Goal: Task Accomplishment & Management: Use online tool/utility

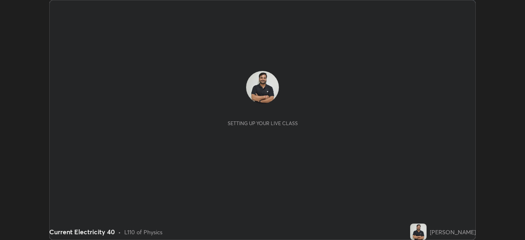
scroll to position [240, 524]
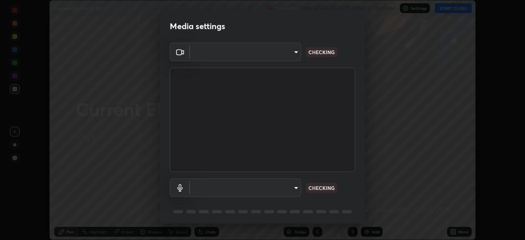
type input "c35a285883de36ed13854a1fbed0525b0d3f8b863e97d5e3b573df760e09333d"
click at [291, 185] on body "Erase all Current Electricity 40 Recording WAS SCHEDULED TO START AT 8:00 AM Se…" at bounding box center [262, 120] width 525 height 240
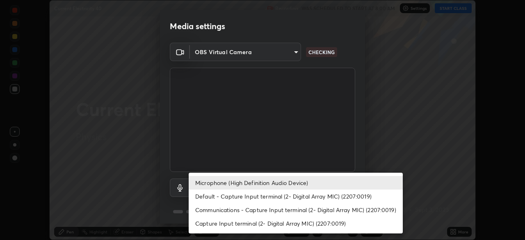
click at [287, 213] on li "Communications - Capture Input terminal (2- Digital Array MIC) (2207:0019)" at bounding box center [296, 210] width 214 height 14
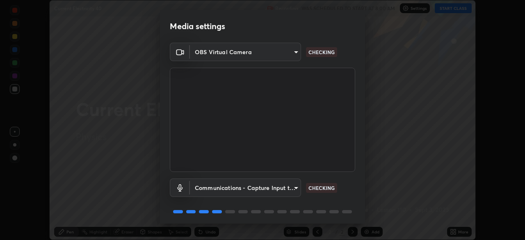
click at [281, 192] on body "Erase all Current Electricity 40 Recording WAS SCHEDULED TO START AT 8:00 AM Se…" at bounding box center [262, 120] width 525 height 240
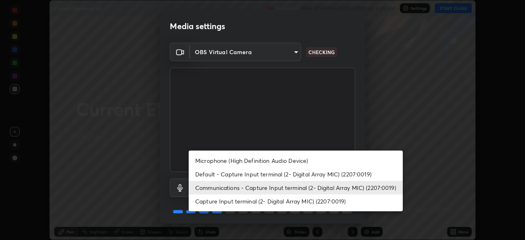
click at [263, 162] on li "Microphone (High Definition Audio Device)" at bounding box center [296, 161] width 214 height 14
type input "3d334ac0a462d559afaba984711ee6781e2bfd9c7b4003d7f15efc1d03da94cf"
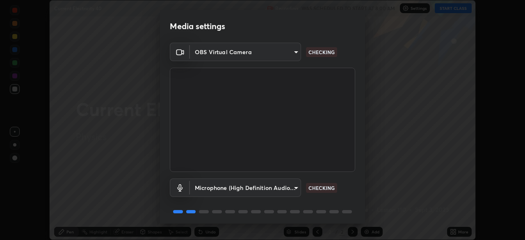
scroll to position [29, 0]
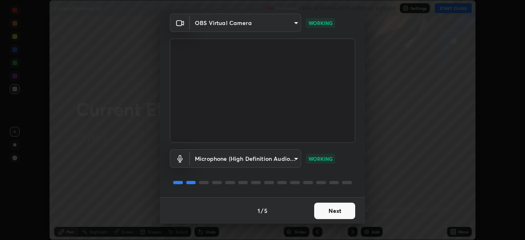
click at [335, 206] on button "Next" at bounding box center [334, 211] width 41 height 16
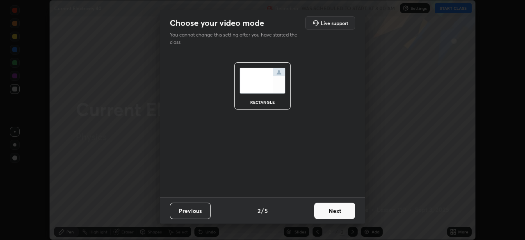
scroll to position [0, 0]
click at [339, 209] on button "Next" at bounding box center [334, 211] width 41 height 16
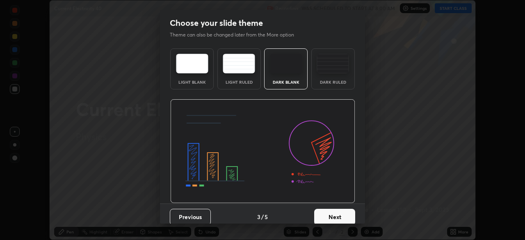
click at [340, 211] on button "Next" at bounding box center [334, 217] width 41 height 16
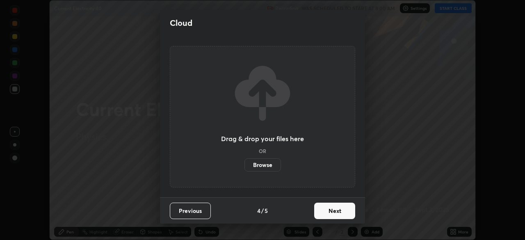
click at [342, 210] on button "Next" at bounding box center [334, 211] width 41 height 16
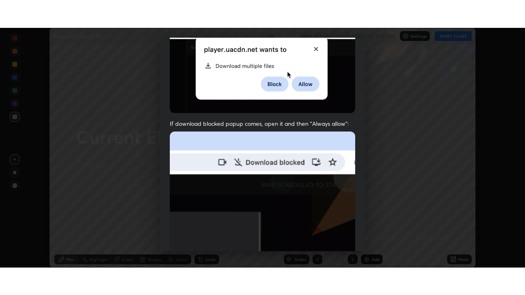
scroll to position [196, 0]
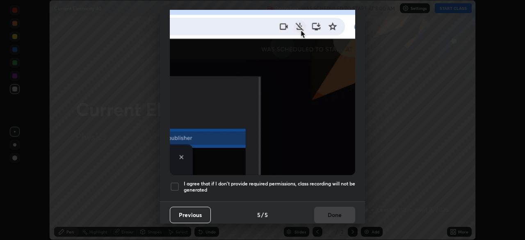
click at [335, 187] on h5 "I agree that if I don't provide required permissions, class recording will not …" at bounding box center [269, 186] width 171 height 13
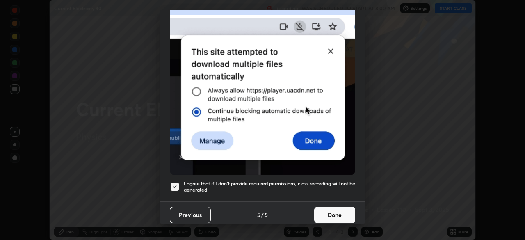
click at [331, 210] on button "Done" at bounding box center [334, 215] width 41 height 16
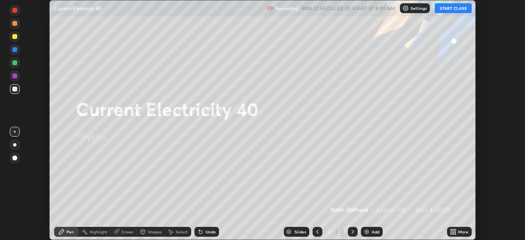
click at [454, 230] on icon at bounding box center [454, 230] width 2 height 2
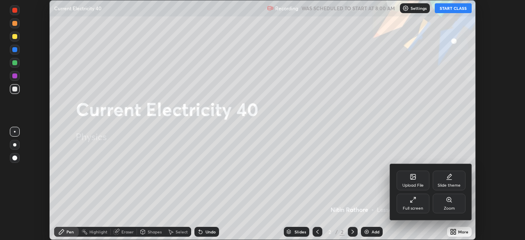
click at [419, 203] on div "Full screen" at bounding box center [412, 204] width 33 height 20
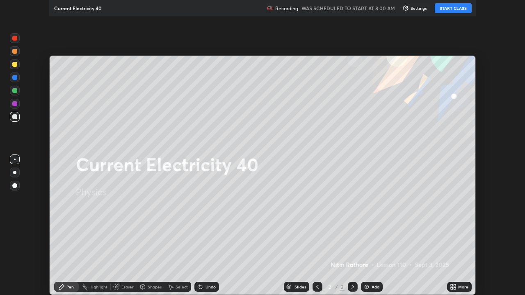
scroll to position [295, 525]
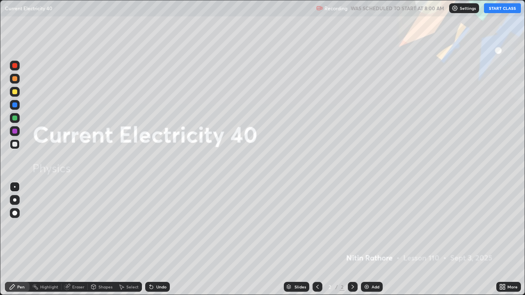
click at [491, 9] on button "START CLASS" at bounding box center [502, 8] width 37 height 10
click at [373, 239] on div "Add" at bounding box center [372, 287] width 22 height 10
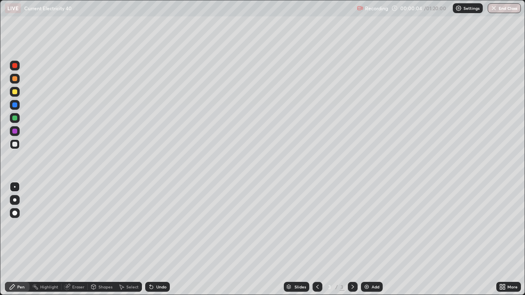
click at [14, 199] on div at bounding box center [14, 199] width 3 height 3
click at [100, 239] on div "Shapes" at bounding box center [105, 287] width 14 height 4
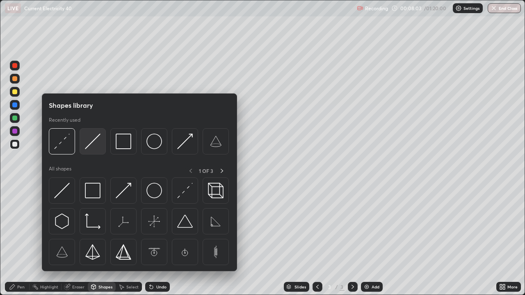
click at [91, 142] on img at bounding box center [93, 142] width 16 height 16
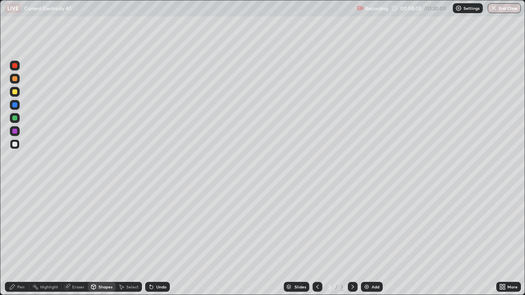
click at [20, 239] on div "Pen" at bounding box center [20, 287] width 7 height 4
click at [104, 239] on div "Shapes" at bounding box center [102, 287] width 28 height 10
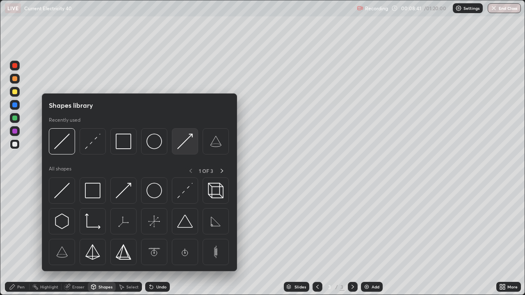
click at [184, 141] on img at bounding box center [185, 142] width 16 height 16
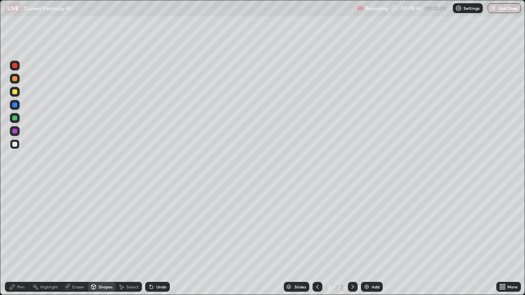
click at [16, 239] on div "Pen" at bounding box center [17, 287] width 25 height 10
click at [102, 239] on div "Shapes" at bounding box center [105, 287] width 14 height 4
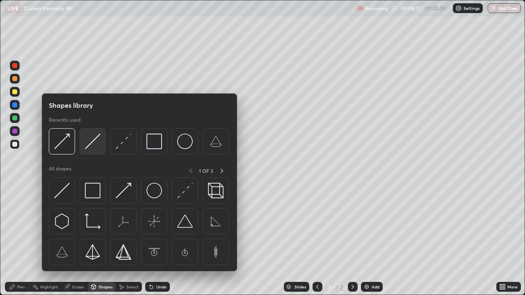
click at [94, 144] on img at bounding box center [93, 142] width 16 height 16
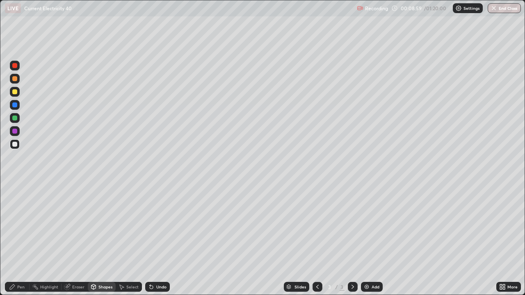
click at [20, 239] on div "Pen" at bounding box center [20, 287] width 7 height 4
click at [160, 239] on div "Undo" at bounding box center [157, 287] width 25 height 10
click at [159, 239] on div "Undo" at bounding box center [161, 287] width 10 height 4
click at [108, 239] on div "Shapes" at bounding box center [102, 287] width 28 height 10
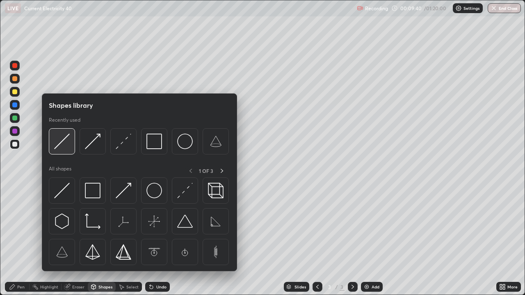
click at [66, 148] on img at bounding box center [62, 142] width 16 height 16
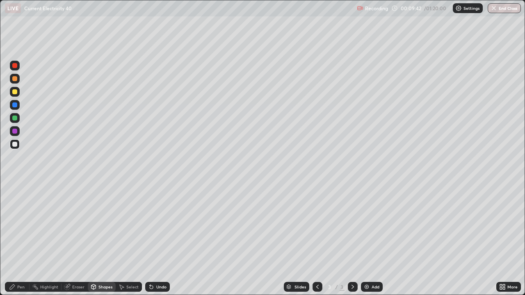
click at [22, 239] on div "Pen" at bounding box center [20, 287] width 7 height 4
click at [161, 239] on div "Undo" at bounding box center [161, 287] width 10 height 4
click at [72, 239] on div "Eraser" at bounding box center [78, 287] width 12 height 4
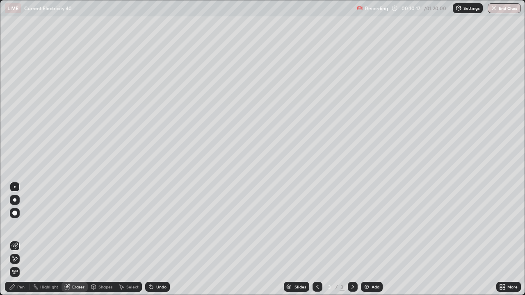
click at [20, 239] on div "Pen" at bounding box center [20, 287] width 7 height 4
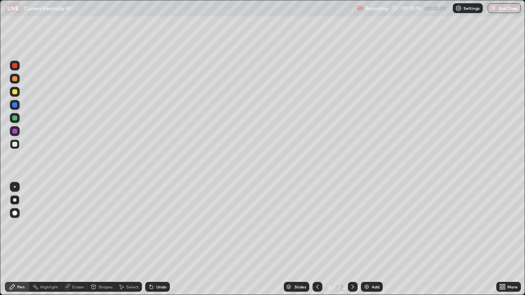
click at [68, 239] on icon at bounding box center [66, 287] width 5 height 5
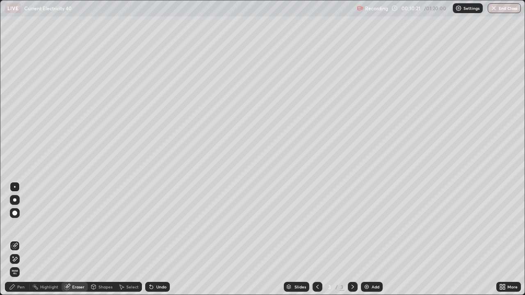
click at [19, 239] on div "Pen" at bounding box center [17, 287] width 25 height 10
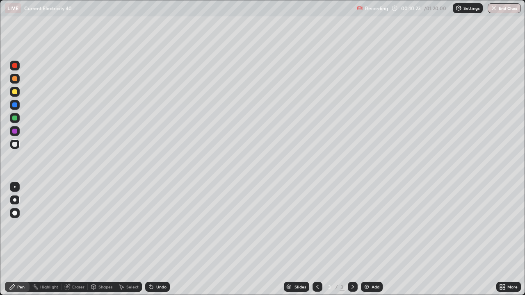
click at [69, 239] on icon at bounding box center [67, 287] width 7 height 7
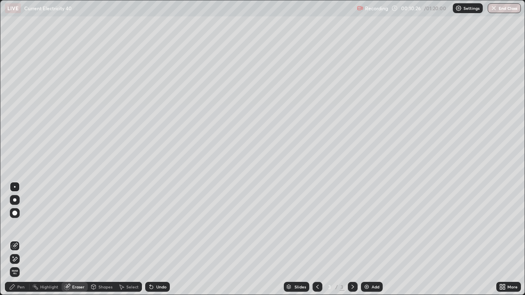
click at [10, 239] on icon at bounding box center [12, 287] width 7 height 7
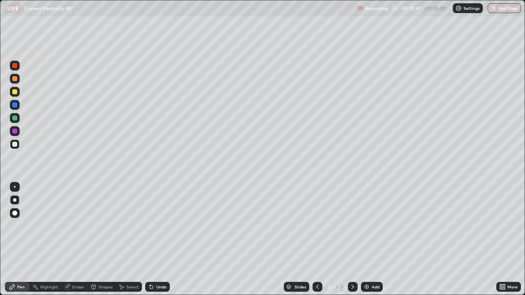
click at [93, 239] on icon at bounding box center [93, 288] width 0 height 3
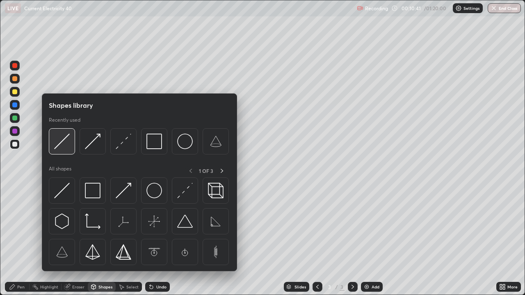
click at [63, 148] on img at bounding box center [62, 142] width 16 height 16
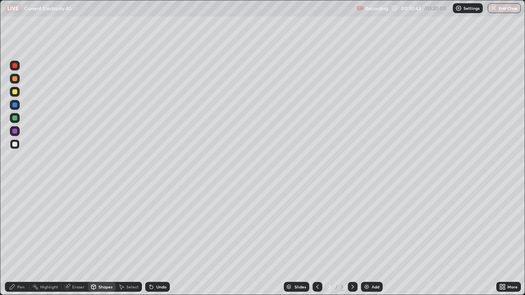
click at [20, 239] on div "Pen" at bounding box center [20, 287] width 7 height 4
click at [105, 239] on div "Shapes" at bounding box center [105, 287] width 14 height 4
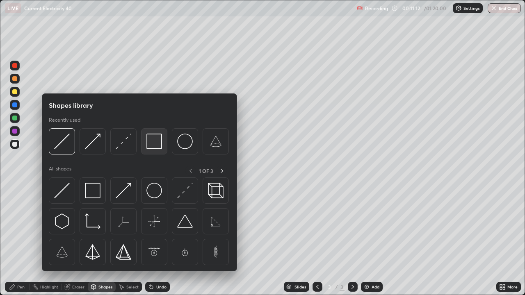
click at [152, 143] on img at bounding box center [154, 142] width 16 height 16
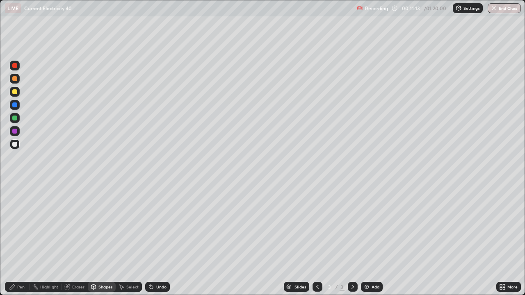
click at [14, 93] on div at bounding box center [14, 91] width 5 height 5
click at [21, 239] on div "Pen" at bounding box center [17, 287] width 25 height 10
click at [14, 144] on div at bounding box center [14, 144] width 5 height 5
click at [105, 239] on div "Shapes" at bounding box center [105, 287] width 14 height 4
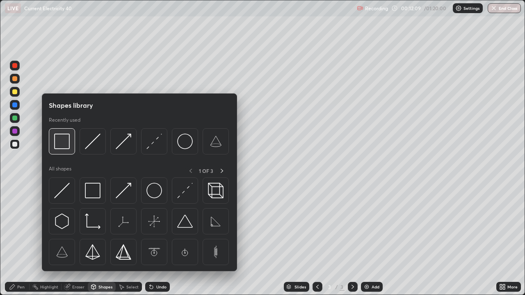
click at [62, 141] on img at bounding box center [62, 142] width 16 height 16
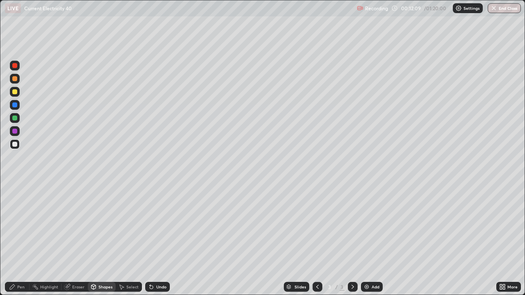
click at [15, 120] on div at bounding box center [14, 118] width 5 height 5
click at [370, 239] on div "Add" at bounding box center [372, 287] width 22 height 10
click at [23, 239] on div "Pen" at bounding box center [17, 287] width 25 height 16
click at [17, 145] on div at bounding box center [14, 144] width 5 height 5
click at [105, 239] on div "Shapes" at bounding box center [105, 287] width 14 height 4
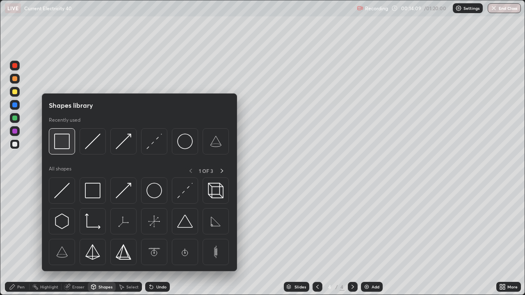
click at [68, 149] on img at bounding box center [62, 142] width 16 height 16
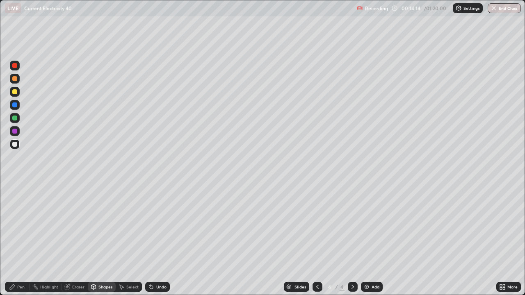
click at [16, 118] on div at bounding box center [14, 118] width 5 height 5
click at [98, 239] on div "Shapes" at bounding box center [102, 287] width 28 height 10
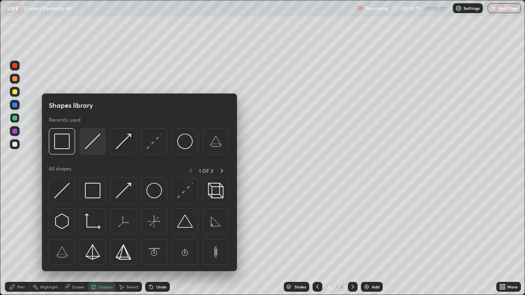
click at [100, 144] on div at bounding box center [93, 141] width 26 height 26
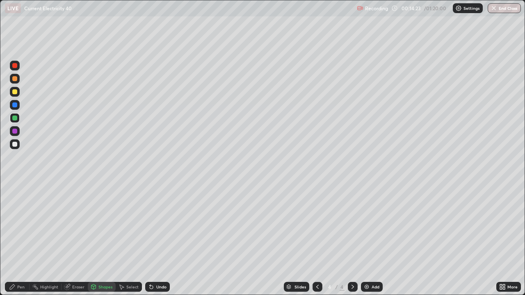
click at [13, 239] on icon at bounding box center [12, 287] width 5 height 5
click at [17, 147] on div at bounding box center [15, 144] width 10 height 10
click at [15, 94] on div at bounding box center [15, 92] width 10 height 10
click at [134, 239] on div "Select" at bounding box center [132, 287] width 12 height 4
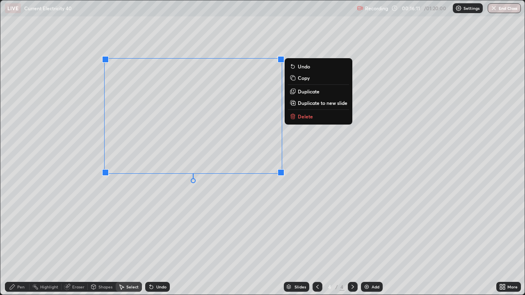
click at [88, 239] on div "Shapes" at bounding box center [102, 287] width 28 height 10
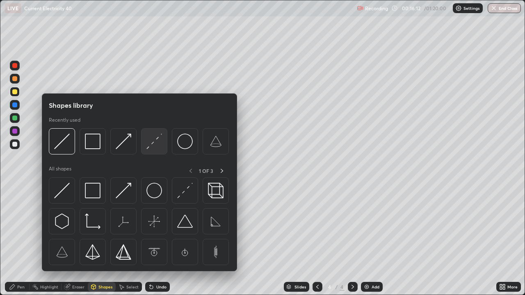
click at [155, 143] on img at bounding box center [154, 142] width 16 height 16
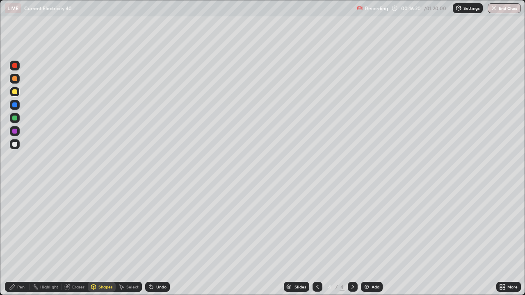
click at [16, 107] on div at bounding box center [14, 104] width 5 height 5
click at [98, 239] on div "Shapes" at bounding box center [105, 287] width 14 height 4
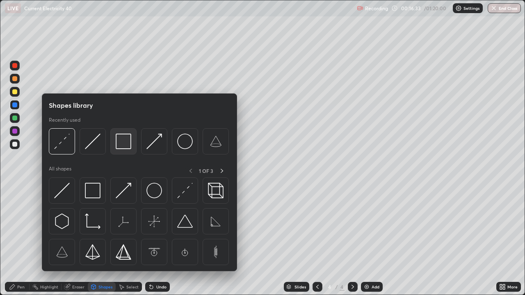
click at [121, 142] on img at bounding box center [124, 142] width 16 height 16
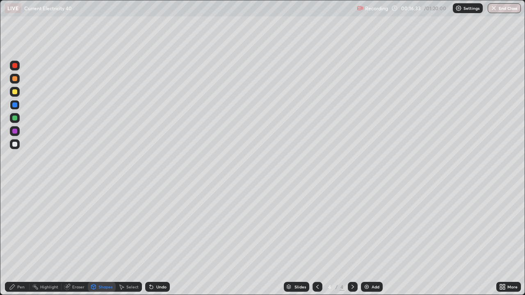
click at [15, 146] on div at bounding box center [14, 144] width 5 height 5
click at [17, 239] on div "Pen" at bounding box center [17, 287] width 25 height 10
click at [16, 93] on div at bounding box center [14, 91] width 5 height 5
click at [100, 239] on div "Shapes" at bounding box center [105, 287] width 14 height 4
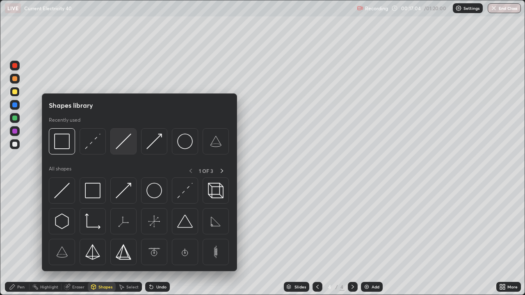
click at [123, 146] on img at bounding box center [124, 142] width 16 height 16
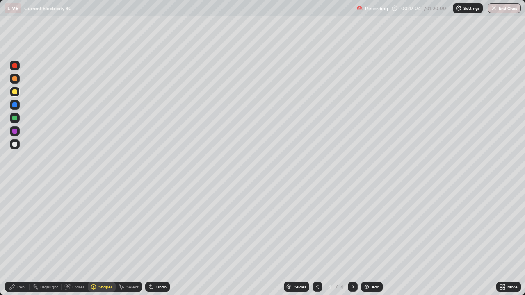
click at [18, 146] on div at bounding box center [15, 144] width 10 height 10
click at [17, 239] on div "Pen" at bounding box center [20, 287] width 7 height 4
click at [18, 119] on div at bounding box center [15, 118] width 10 height 10
click at [18, 147] on div at bounding box center [15, 144] width 10 height 10
click at [15, 146] on div at bounding box center [14, 144] width 5 height 5
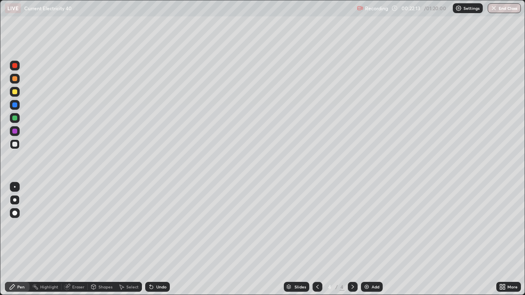
click at [133, 239] on div "Select" at bounding box center [132, 287] width 12 height 4
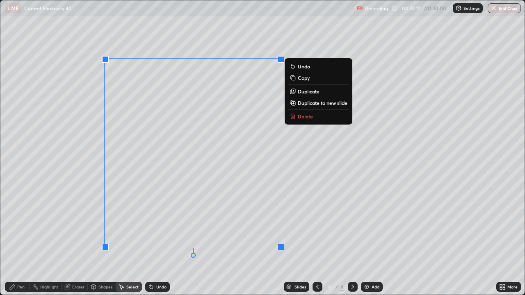
click at [315, 105] on p "Duplicate to new slide" at bounding box center [323, 103] width 50 height 7
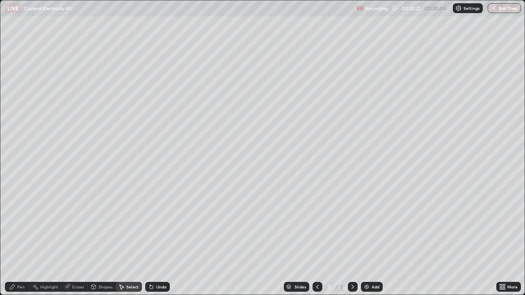
click at [15, 239] on icon at bounding box center [12, 287] width 7 height 7
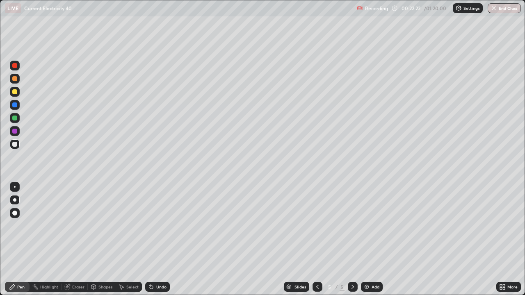
click at [15, 119] on div at bounding box center [14, 118] width 5 height 5
click at [15, 145] on div at bounding box center [14, 144] width 5 height 5
click at [316, 239] on icon at bounding box center [317, 287] width 7 height 7
click at [350, 239] on icon at bounding box center [352, 287] width 7 height 7
click at [100, 239] on div "Shapes" at bounding box center [105, 287] width 14 height 4
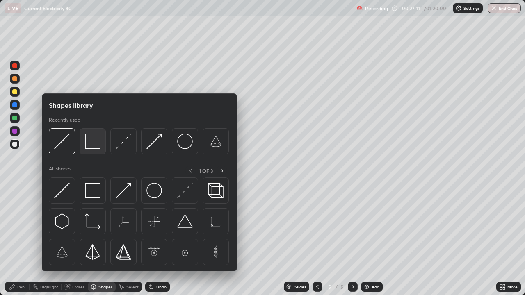
click at [92, 141] on img at bounding box center [93, 142] width 16 height 16
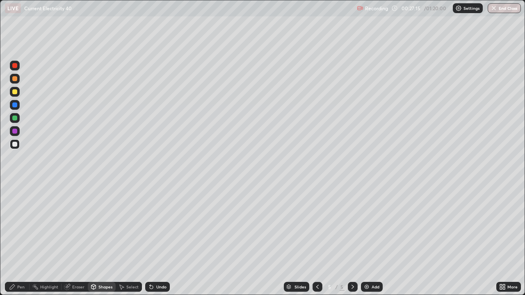
click at [18, 239] on div "Pen" at bounding box center [17, 287] width 25 height 10
click at [14, 91] on div at bounding box center [14, 91] width 5 height 5
click at [12, 118] on div at bounding box center [15, 118] width 10 height 10
click at [16, 94] on div at bounding box center [14, 91] width 5 height 5
click at [11, 144] on div at bounding box center [15, 144] width 10 height 10
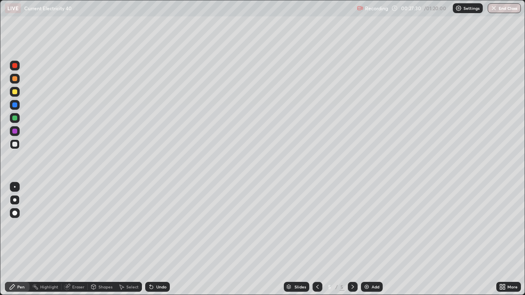
click at [15, 133] on div at bounding box center [14, 131] width 5 height 5
click at [10, 144] on div at bounding box center [15, 144] width 10 height 10
click at [156, 239] on div "Undo" at bounding box center [157, 287] width 25 height 10
click at [361, 239] on div "Add" at bounding box center [372, 287] width 22 height 10
click at [108, 239] on div "Shapes" at bounding box center [102, 287] width 28 height 10
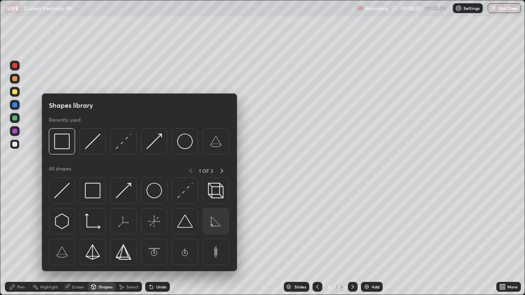
click at [213, 222] on img at bounding box center [216, 222] width 16 height 16
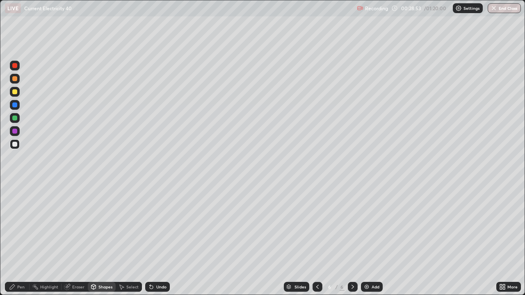
click at [98, 239] on div "Shapes" at bounding box center [102, 287] width 28 height 10
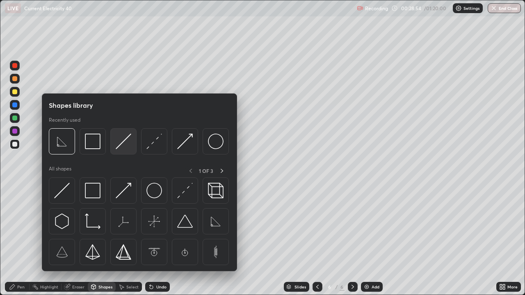
click at [127, 141] on img at bounding box center [124, 142] width 16 height 16
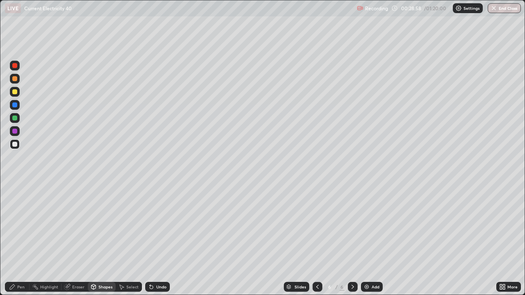
click at [17, 93] on div at bounding box center [15, 92] width 10 height 10
click at [12, 239] on icon at bounding box center [12, 287] width 5 height 5
click at [158, 239] on div "Undo" at bounding box center [161, 287] width 10 height 4
click at [157, 239] on div "Undo" at bounding box center [161, 287] width 10 height 4
click at [158, 239] on div "Undo" at bounding box center [161, 287] width 10 height 4
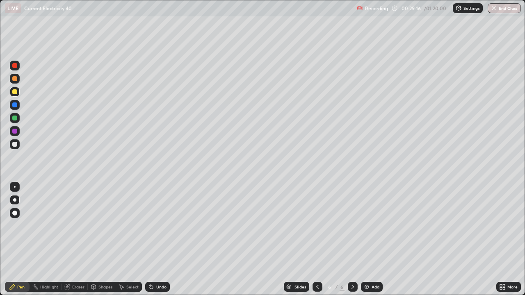
click at [100, 239] on div "Shapes" at bounding box center [105, 287] width 14 height 4
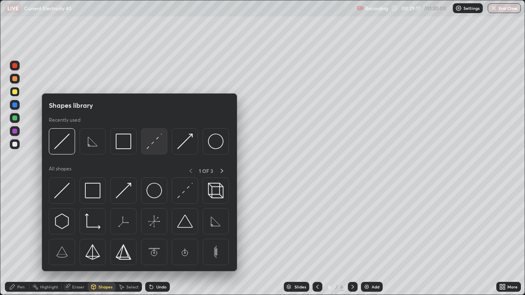
click at [160, 141] on img at bounding box center [154, 142] width 16 height 16
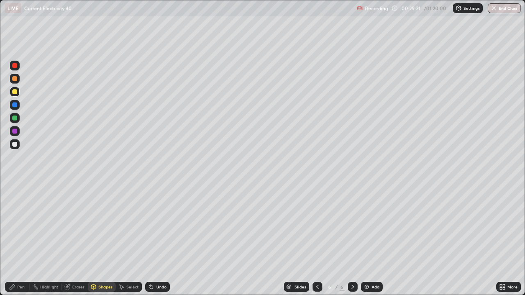
click at [16, 239] on div "Pen" at bounding box center [17, 287] width 25 height 10
click at [93, 239] on icon at bounding box center [93, 288] width 0 height 3
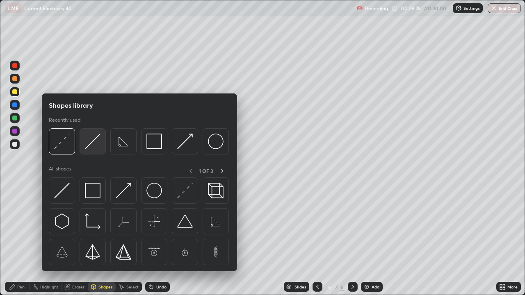
click at [94, 146] on img at bounding box center [93, 142] width 16 height 16
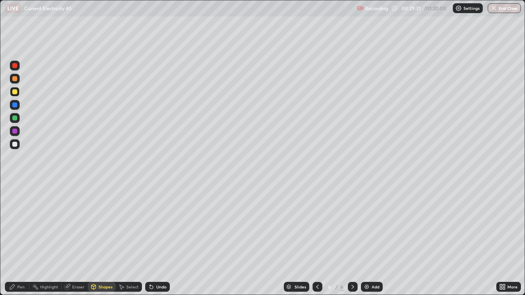
click at [10, 239] on icon at bounding box center [12, 287] width 5 height 5
click at [16, 120] on div at bounding box center [14, 118] width 5 height 5
click at [128, 239] on div "Select" at bounding box center [132, 287] width 12 height 4
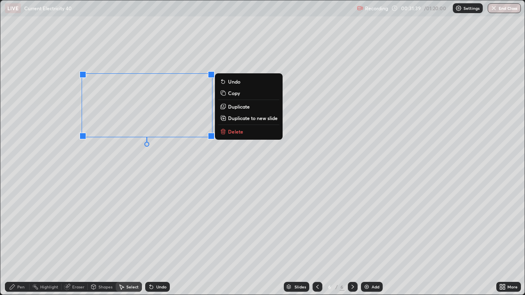
click at [239, 107] on p "Duplicate" at bounding box center [239, 106] width 22 height 7
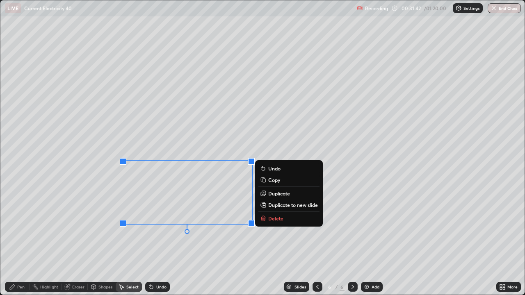
click at [102, 239] on div "Shapes" at bounding box center [105, 287] width 14 height 4
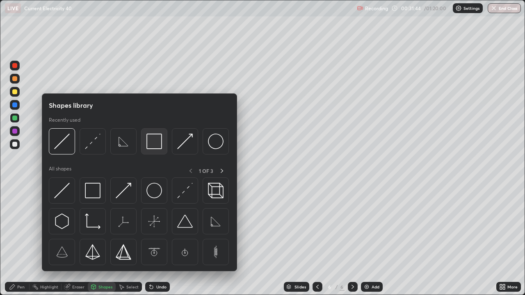
click at [150, 146] on img at bounding box center [154, 142] width 16 height 16
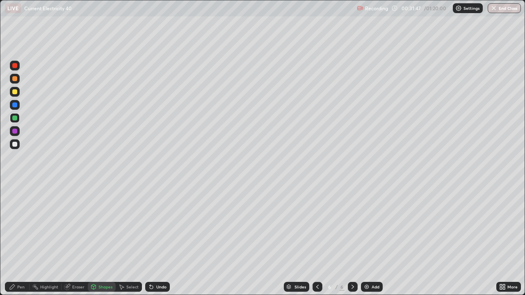
click at [158, 239] on div "Undo" at bounding box center [161, 287] width 10 height 4
click at [14, 95] on div at bounding box center [15, 92] width 10 height 10
click at [99, 239] on div "Shapes" at bounding box center [105, 287] width 14 height 4
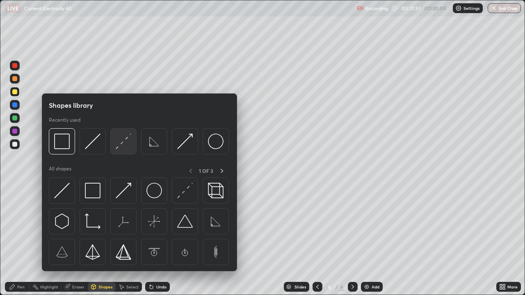
click at [125, 144] on img at bounding box center [124, 142] width 16 height 16
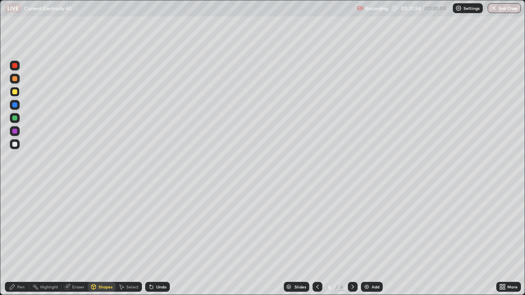
click at [10, 239] on icon at bounding box center [12, 287] width 7 height 7
click at [13, 146] on div at bounding box center [14, 144] width 5 height 5
click at [159, 239] on div "Undo" at bounding box center [161, 287] width 10 height 4
click at [316, 239] on icon at bounding box center [317, 287] width 7 height 7
click at [317, 239] on icon at bounding box center [317, 287] width 7 height 7
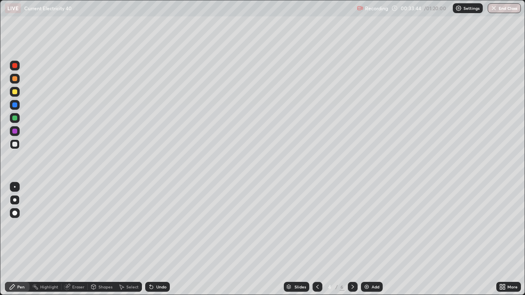
click at [316, 239] on div at bounding box center [317, 287] width 10 height 10
click at [352, 239] on icon at bounding box center [352, 287] width 2 height 4
click at [352, 239] on div at bounding box center [353, 287] width 10 height 10
click at [351, 239] on div at bounding box center [353, 287] width 10 height 10
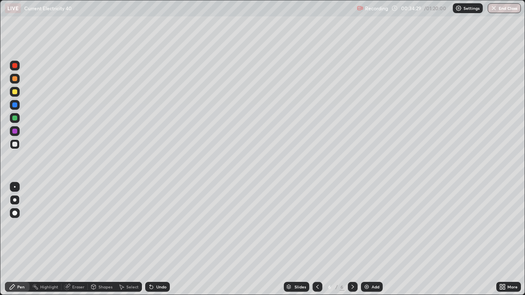
click at [369, 239] on div "Add" at bounding box center [372, 287] width 22 height 10
click at [103, 239] on div "Shapes" at bounding box center [105, 287] width 14 height 4
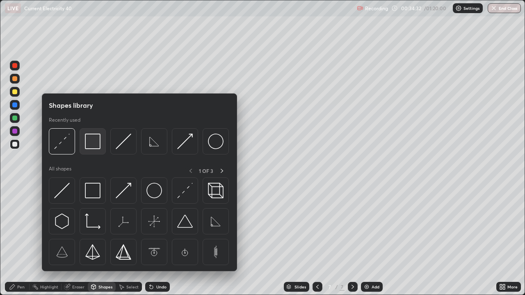
click at [97, 143] on img at bounding box center [93, 142] width 16 height 16
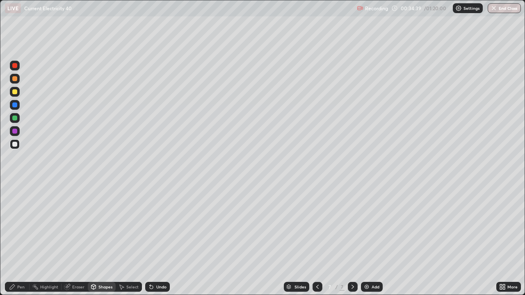
click at [95, 239] on icon at bounding box center [93, 287] width 5 height 5
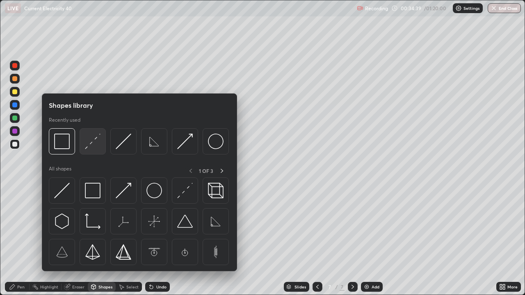
click at [99, 139] on img at bounding box center [93, 142] width 16 height 16
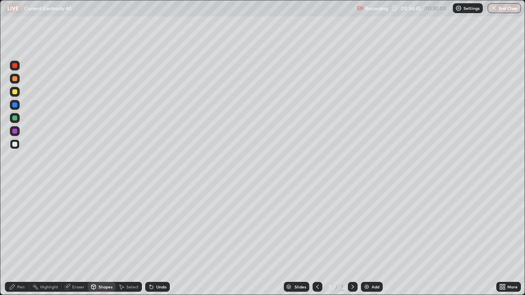
click at [108, 239] on div "Shapes" at bounding box center [105, 287] width 14 height 4
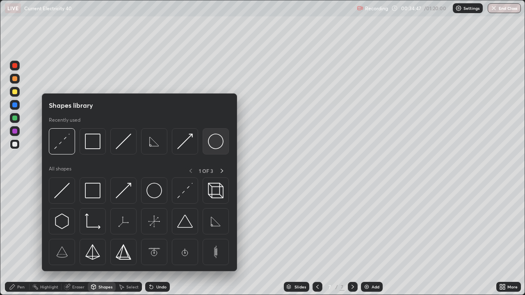
click at [216, 142] on img at bounding box center [216, 142] width 16 height 16
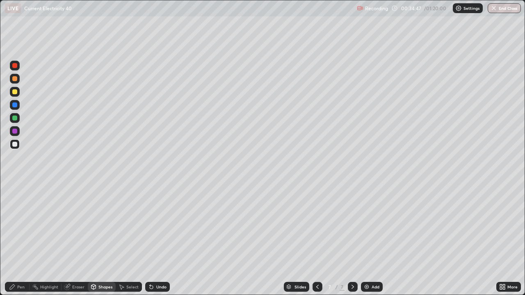
click at [16, 93] on div at bounding box center [14, 91] width 5 height 5
click at [106, 239] on div "Shapes" at bounding box center [102, 287] width 28 height 10
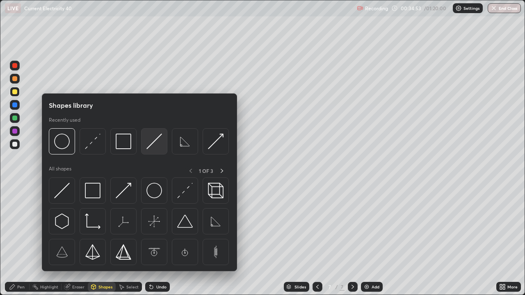
click at [156, 141] on img at bounding box center [154, 142] width 16 height 16
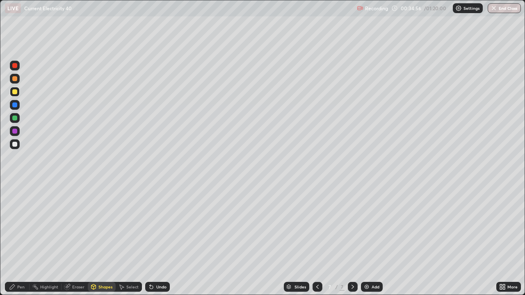
click at [98, 239] on div "Shapes" at bounding box center [102, 287] width 28 height 10
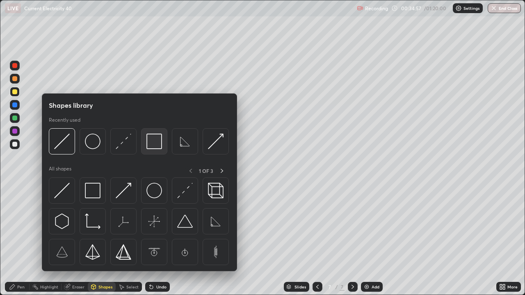
click at [157, 137] on img at bounding box center [154, 142] width 16 height 16
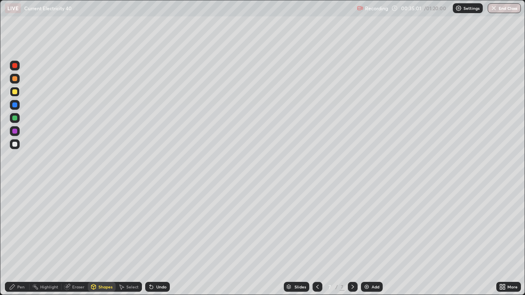
click at [17, 239] on div "Pen" at bounding box center [20, 287] width 7 height 4
click at [16, 147] on div at bounding box center [15, 144] width 10 height 10
click at [157, 239] on div "Undo" at bounding box center [161, 287] width 10 height 4
click at [107, 239] on div "Shapes" at bounding box center [102, 287] width 28 height 10
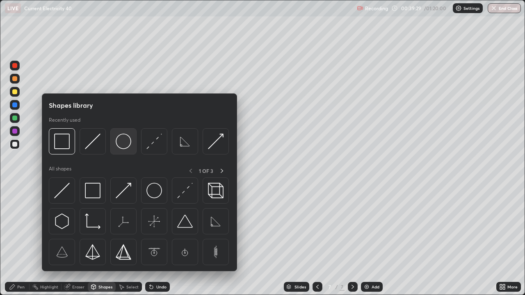
click at [124, 141] on img at bounding box center [124, 142] width 16 height 16
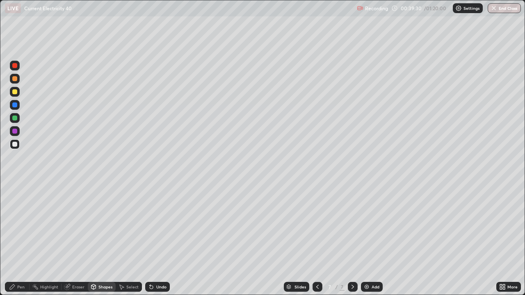
click at [14, 94] on div at bounding box center [15, 92] width 10 height 10
click at [106, 239] on div "Shapes" at bounding box center [105, 287] width 14 height 4
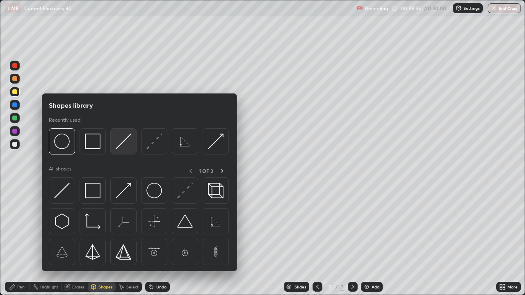
click at [121, 145] on img at bounding box center [124, 142] width 16 height 16
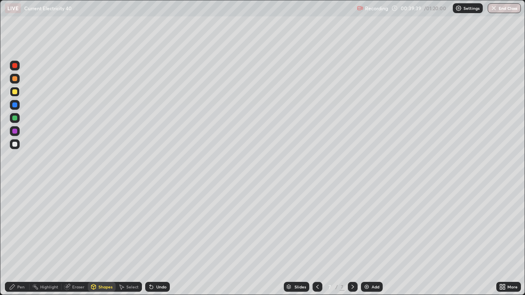
click at [110, 239] on div "Shapes" at bounding box center [102, 287] width 28 height 10
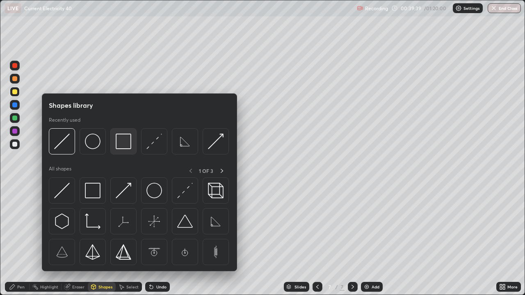
click at [119, 145] on img at bounding box center [124, 142] width 16 height 16
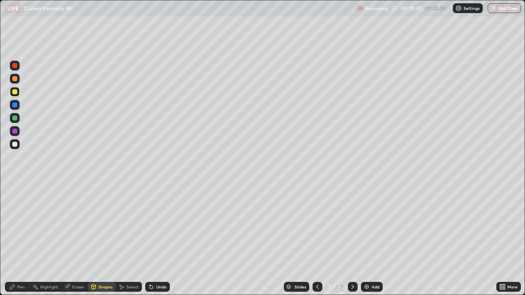
click at [17, 239] on div "Pen" at bounding box center [17, 287] width 25 height 10
click at [16, 119] on div at bounding box center [14, 118] width 5 height 5
click at [12, 148] on div at bounding box center [15, 144] width 10 height 10
click at [159, 239] on div "Undo" at bounding box center [161, 287] width 10 height 4
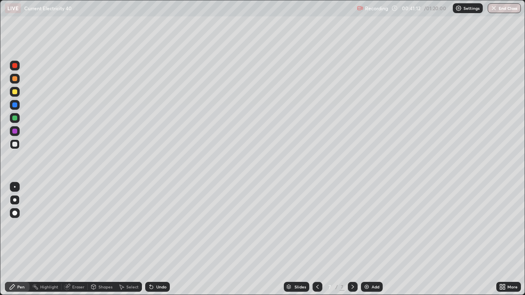
click at [316, 239] on icon at bounding box center [317, 287] width 7 height 7
click at [318, 239] on div at bounding box center [317, 287] width 10 height 10
click at [316, 239] on icon at bounding box center [317, 287] width 7 height 7
click at [350, 239] on div at bounding box center [353, 287] width 10 height 10
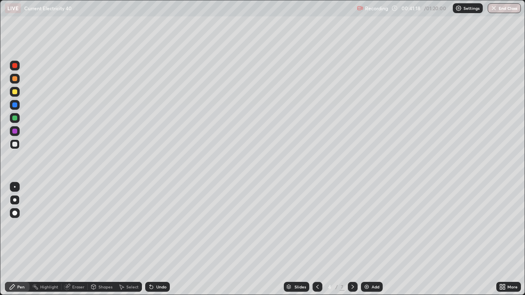
click at [351, 239] on icon at bounding box center [352, 287] width 7 height 7
click at [352, 239] on icon at bounding box center [352, 287] width 7 height 7
click at [351, 239] on icon at bounding box center [352, 287] width 7 height 7
click at [368, 239] on img at bounding box center [366, 287] width 7 height 7
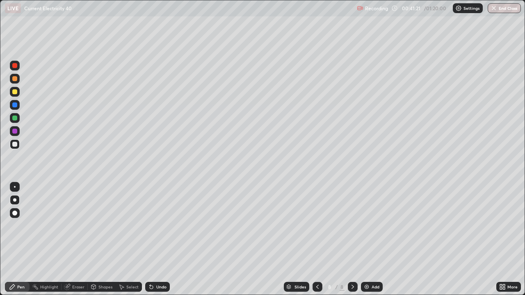
click at [105, 239] on div "Shapes" at bounding box center [105, 287] width 14 height 4
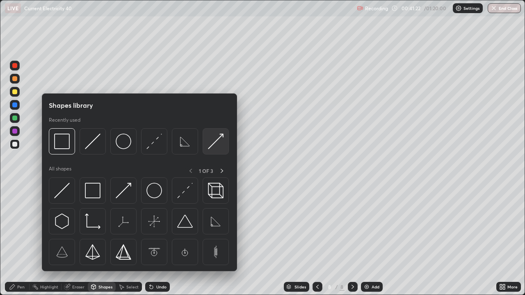
click at [215, 140] on img at bounding box center [216, 142] width 16 height 16
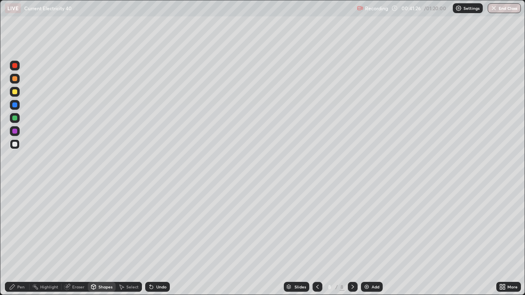
click at [15, 239] on icon at bounding box center [12, 287] width 5 height 5
click at [154, 239] on div "Undo" at bounding box center [157, 287] width 25 height 10
click at [157, 239] on div "Undo" at bounding box center [161, 287] width 10 height 4
click at [158, 239] on div "Undo" at bounding box center [161, 287] width 10 height 4
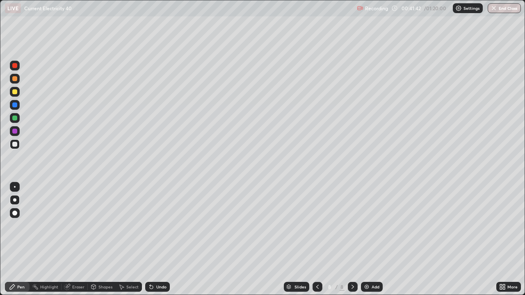
click at [159, 239] on div "Undo" at bounding box center [161, 287] width 10 height 4
click at [158, 239] on div "Undo" at bounding box center [161, 287] width 10 height 4
click at [18, 239] on div "Pen" at bounding box center [17, 287] width 25 height 10
click at [101, 239] on div "Shapes" at bounding box center [105, 287] width 14 height 4
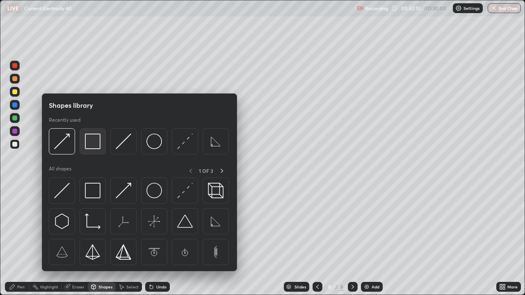
click at [96, 144] on img at bounding box center [93, 142] width 16 height 16
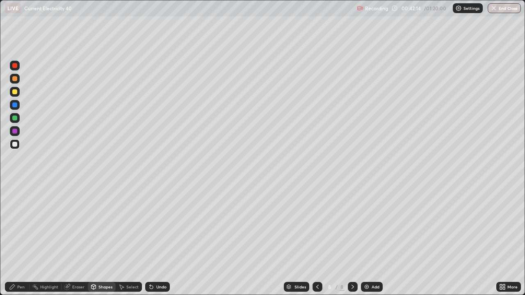
click at [25, 239] on div "Pen" at bounding box center [17, 287] width 25 height 10
click at [103, 239] on div "Shapes" at bounding box center [105, 287] width 14 height 4
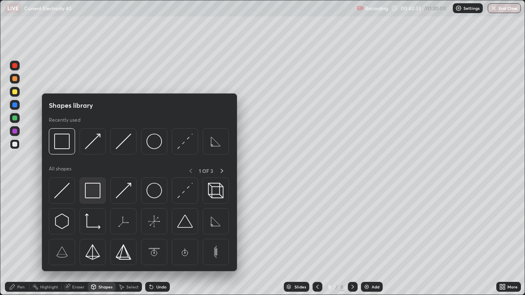
click at [94, 190] on img at bounding box center [93, 191] width 16 height 16
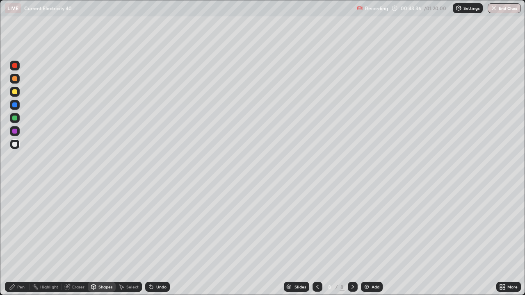
click at [22, 239] on div "Pen" at bounding box center [17, 287] width 25 height 16
click at [318, 239] on icon at bounding box center [317, 287] width 7 height 7
click at [315, 239] on icon at bounding box center [317, 287] width 7 height 7
click at [315, 239] on div at bounding box center [317, 287] width 10 height 10
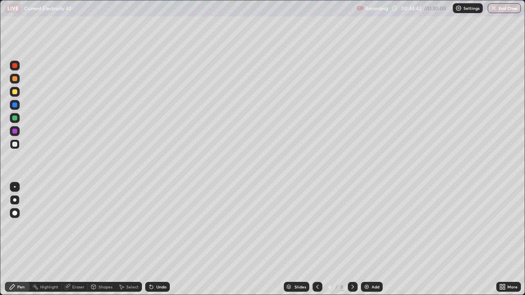
click at [128, 239] on div "Select" at bounding box center [132, 287] width 12 height 4
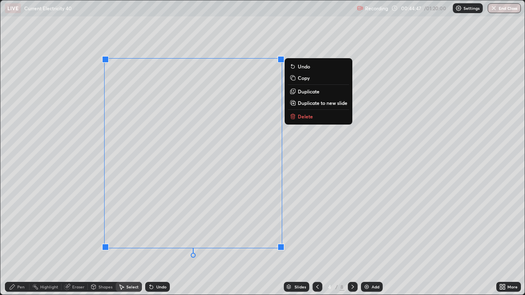
click at [305, 77] on p "Copy" at bounding box center [304, 78] width 12 height 7
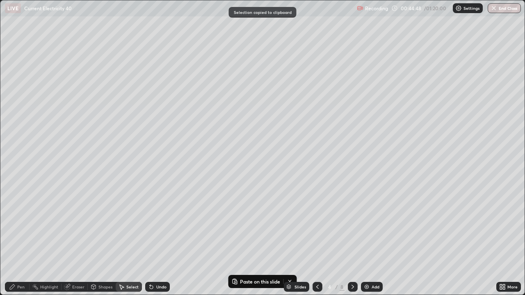
click at [351, 239] on icon at bounding box center [352, 287] width 7 height 7
click at [352, 239] on icon at bounding box center [352, 287] width 7 height 7
click at [352, 239] on icon at bounding box center [352, 287] width 2 height 4
click at [352, 239] on icon at bounding box center [352, 287] width 7 height 7
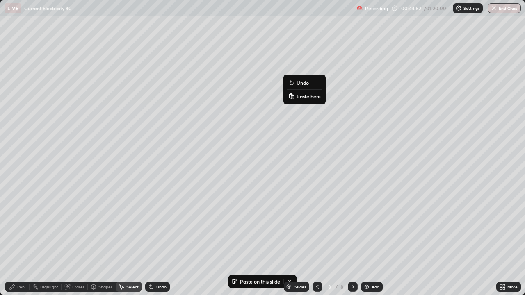
click at [304, 96] on p "Paste here" at bounding box center [308, 96] width 24 height 7
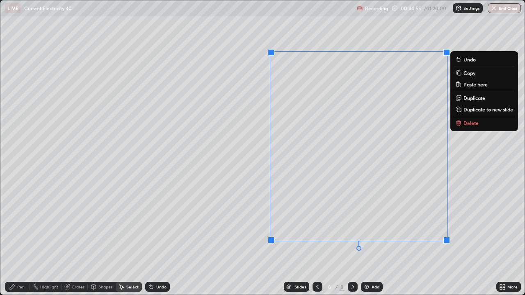
click at [82, 239] on div "Eraser" at bounding box center [78, 287] width 12 height 4
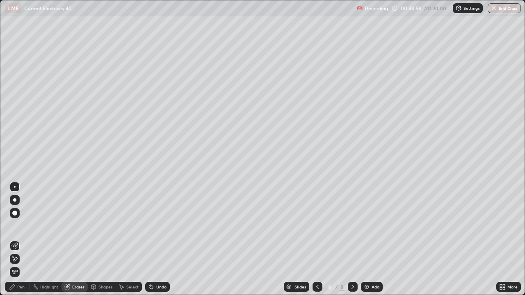
click at [18, 239] on icon at bounding box center [14, 259] width 7 height 7
click at [19, 239] on div "Pen" at bounding box center [20, 287] width 7 height 4
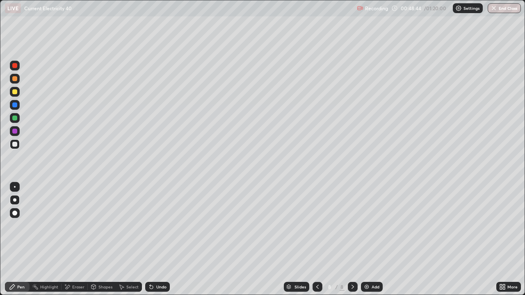
click at [96, 239] on icon at bounding box center [93, 287] width 7 height 7
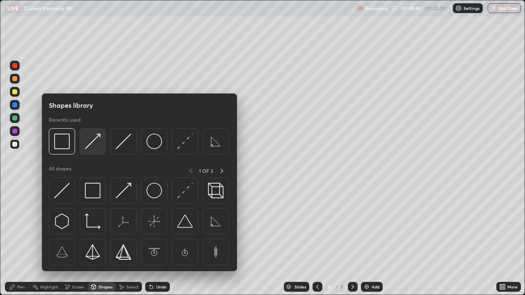
click at [96, 144] on img at bounding box center [93, 142] width 16 height 16
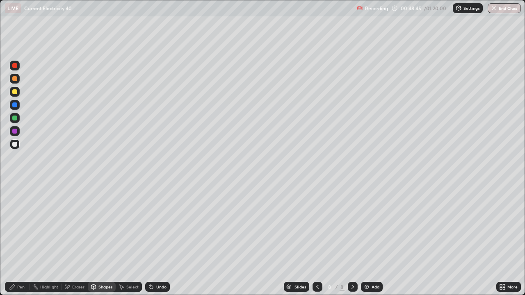
click at [15, 78] on div at bounding box center [14, 78] width 5 height 5
click at [23, 239] on div "Pen" at bounding box center [20, 287] width 7 height 4
click at [156, 239] on div "Undo" at bounding box center [161, 287] width 10 height 4
click at [10, 148] on div at bounding box center [15, 144] width 10 height 13
click at [157, 239] on div "Undo" at bounding box center [161, 287] width 10 height 4
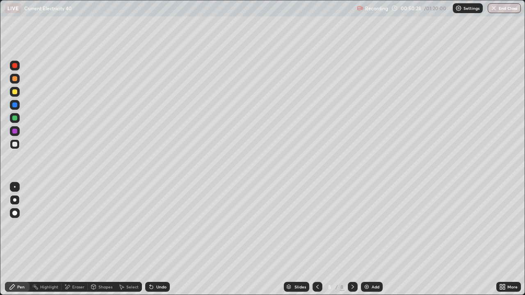
click at [156, 239] on div "Undo" at bounding box center [161, 287] width 10 height 4
click at [74, 239] on div "Eraser" at bounding box center [78, 287] width 12 height 4
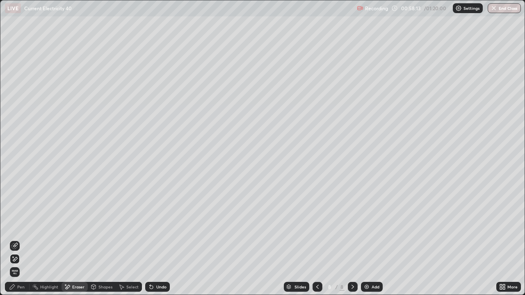
click at [22, 239] on div "Pen" at bounding box center [17, 287] width 25 height 10
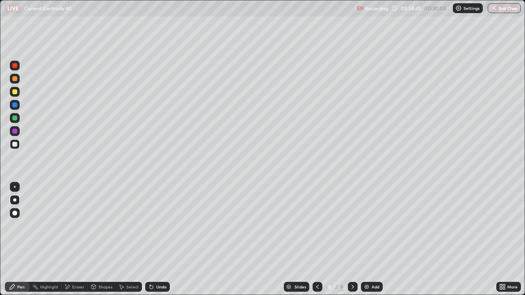
click at [70, 239] on icon at bounding box center [67, 287] width 7 height 7
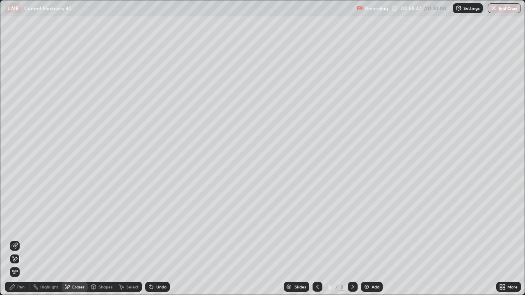
click at [18, 239] on div "Pen" at bounding box center [20, 287] width 7 height 4
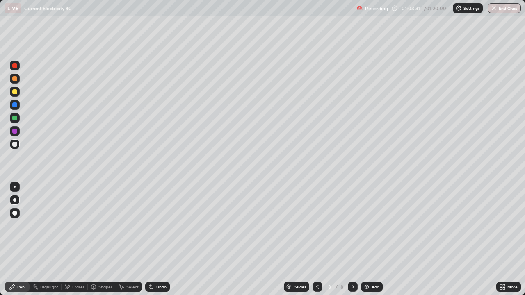
click at [18, 96] on div at bounding box center [15, 92] width 10 height 10
click at [365, 239] on img at bounding box center [366, 287] width 7 height 7
click at [15, 146] on div at bounding box center [14, 144] width 5 height 5
click at [152, 239] on icon at bounding box center [151, 287] width 7 height 7
click at [157, 239] on div "Undo" at bounding box center [161, 287] width 10 height 4
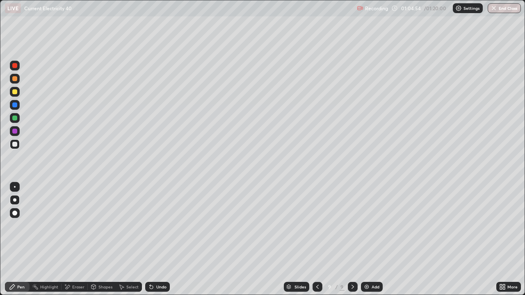
click at [321, 239] on div at bounding box center [317, 287] width 10 height 10
click at [351, 239] on icon at bounding box center [352, 287] width 7 height 7
click at [501, 11] on button "End Class" at bounding box center [503, 8] width 33 height 10
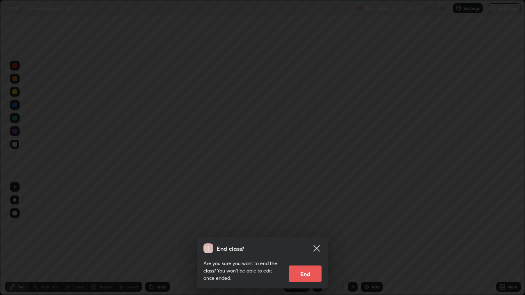
click at [312, 239] on button "End" at bounding box center [305, 274] width 33 height 16
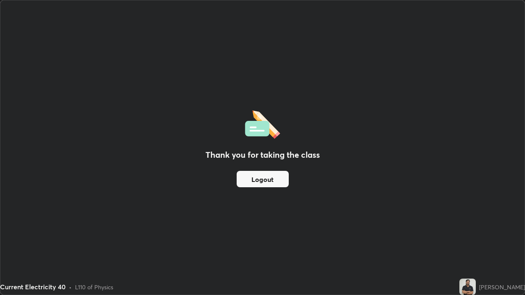
click at [267, 181] on button "Logout" at bounding box center [263, 179] width 52 height 16
